Goal: Find specific page/section

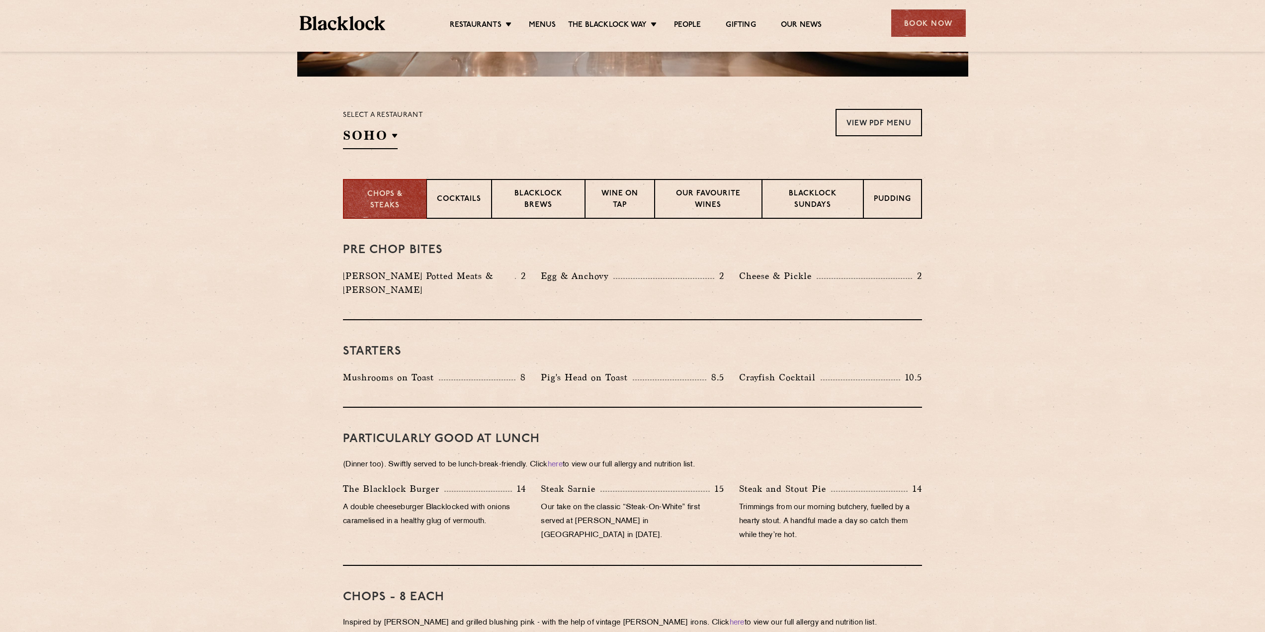
scroll to position [282, 0]
click at [385, 139] on h2 "SOHO" at bounding box center [370, 137] width 55 height 22
click at [393, 184] on p "[GEOGRAPHIC_DATA]" at bounding box center [396, 184] width 87 height 10
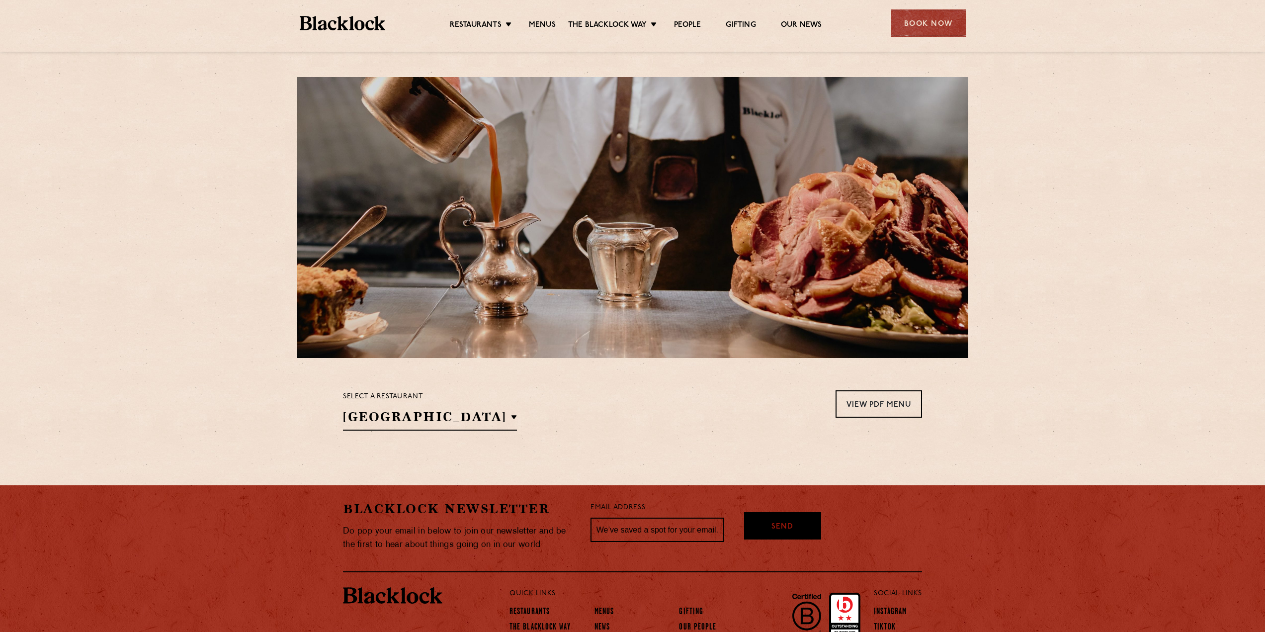
scroll to position [69, 0]
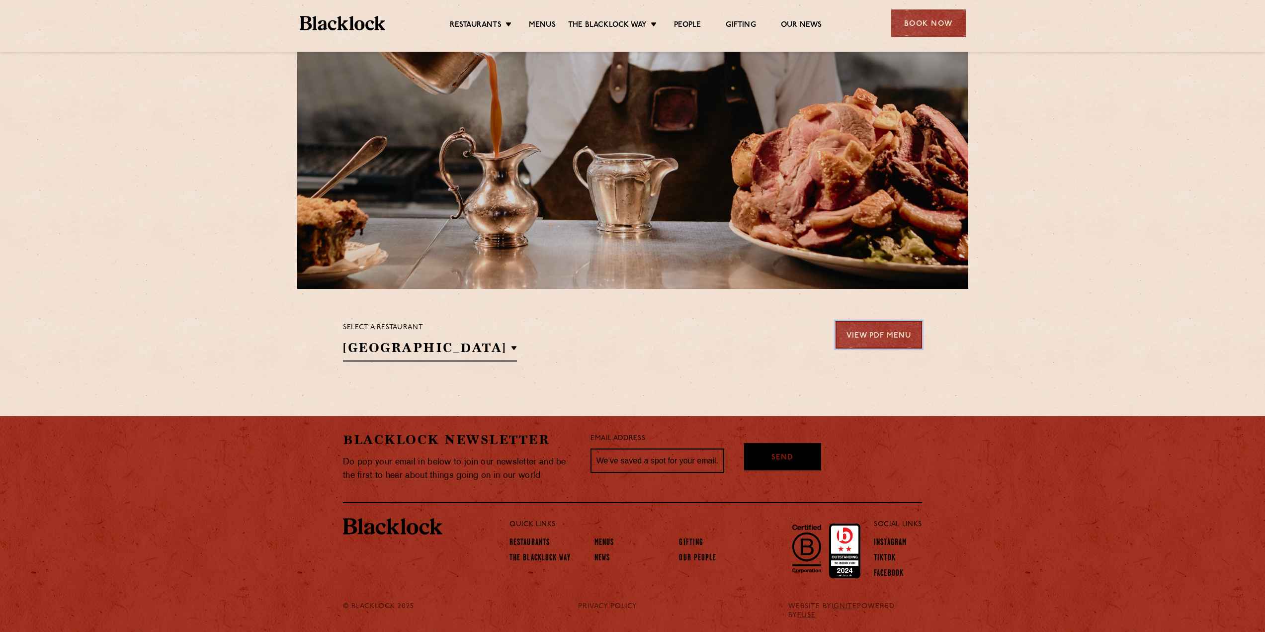
click at [868, 336] on link "View PDF Menu" at bounding box center [878, 334] width 86 height 27
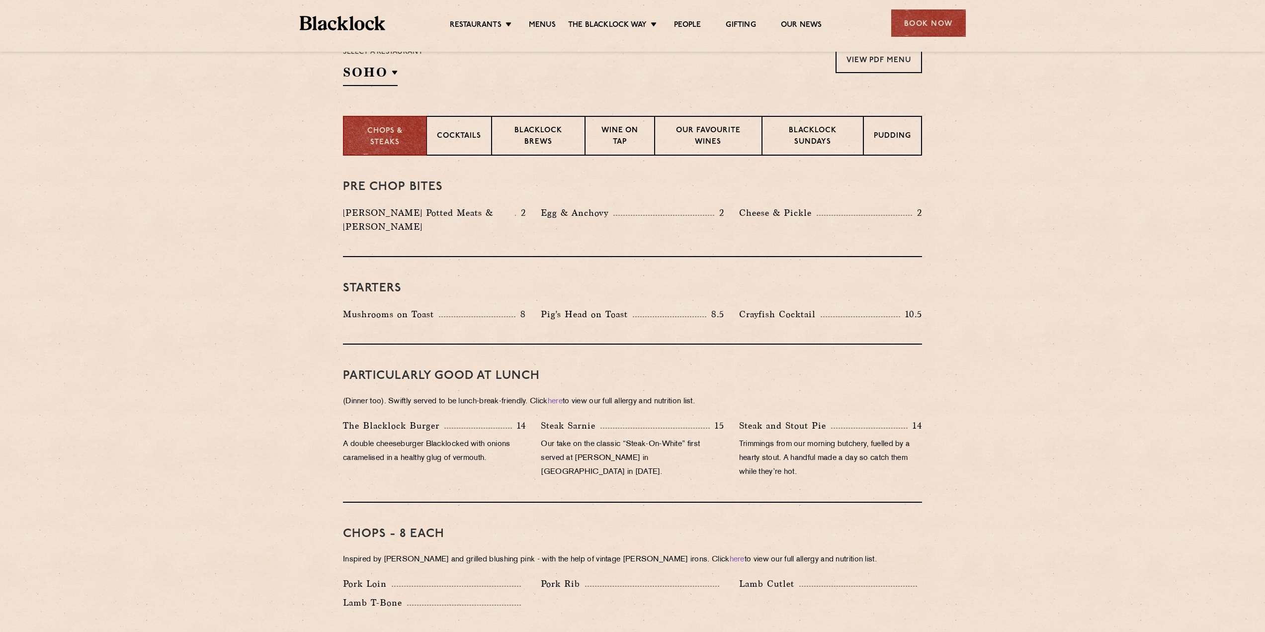
scroll to position [346, 0]
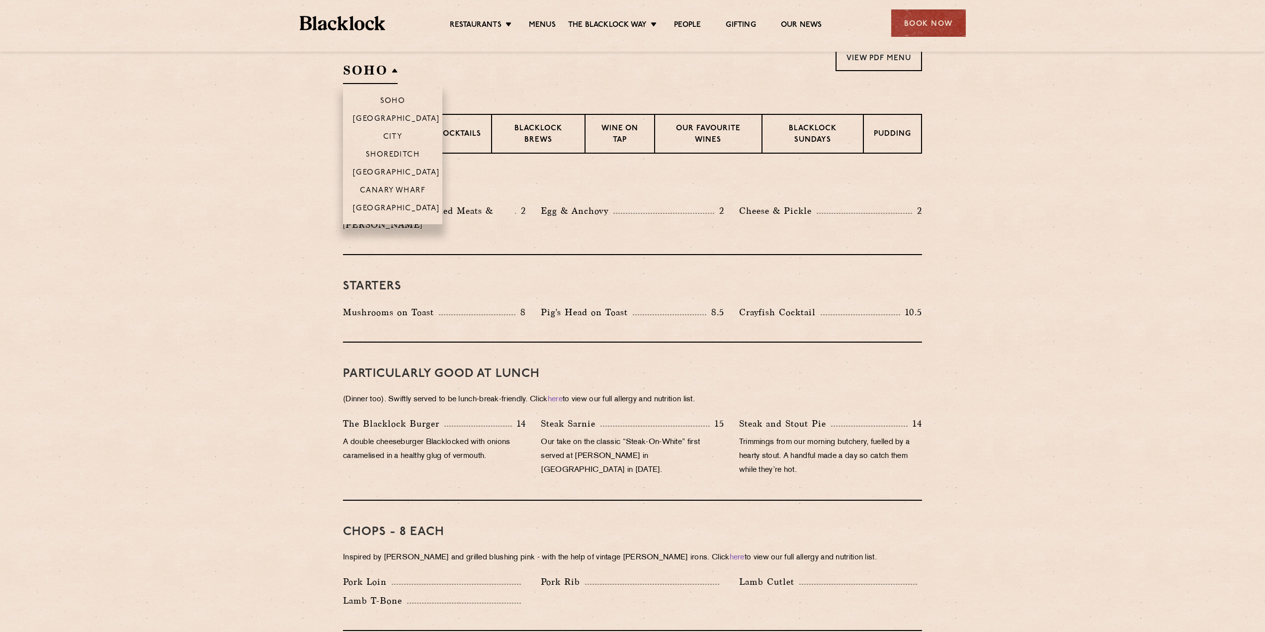
click at [377, 78] on h2 "SOHO" at bounding box center [370, 73] width 55 height 22
click at [391, 205] on p "[GEOGRAPHIC_DATA]" at bounding box center [396, 209] width 87 height 10
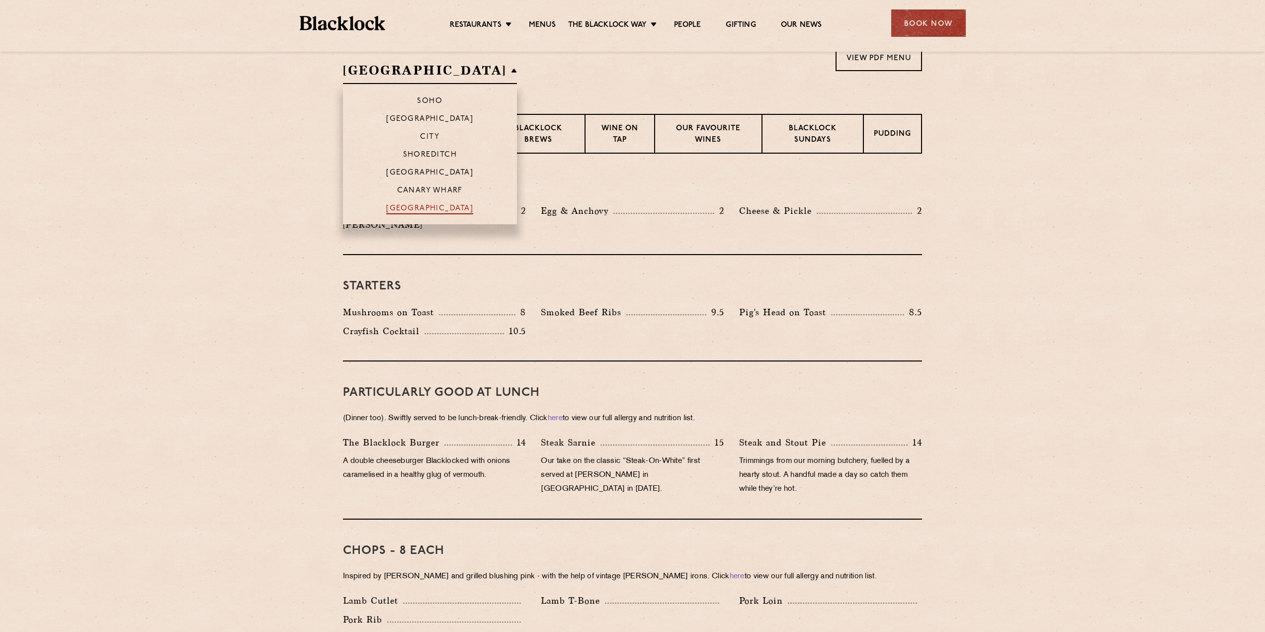
click at [399, 206] on p "[GEOGRAPHIC_DATA]" at bounding box center [429, 209] width 87 height 10
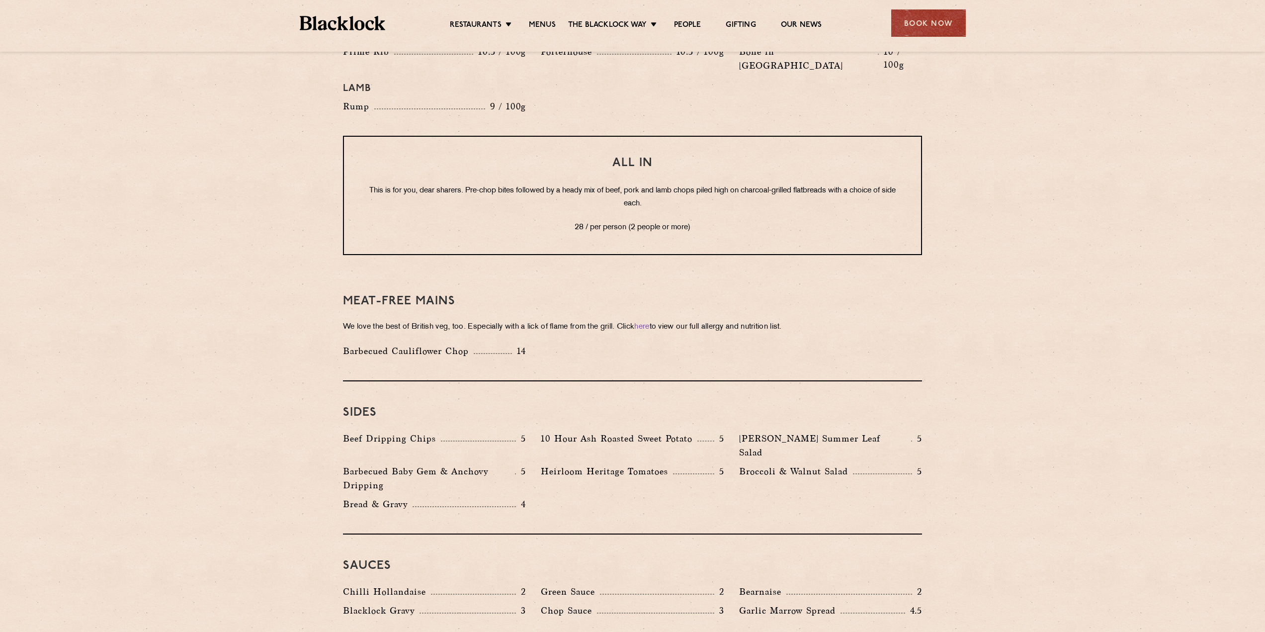
scroll to position [1216, 0]
